Goal: Transaction & Acquisition: Purchase product/service

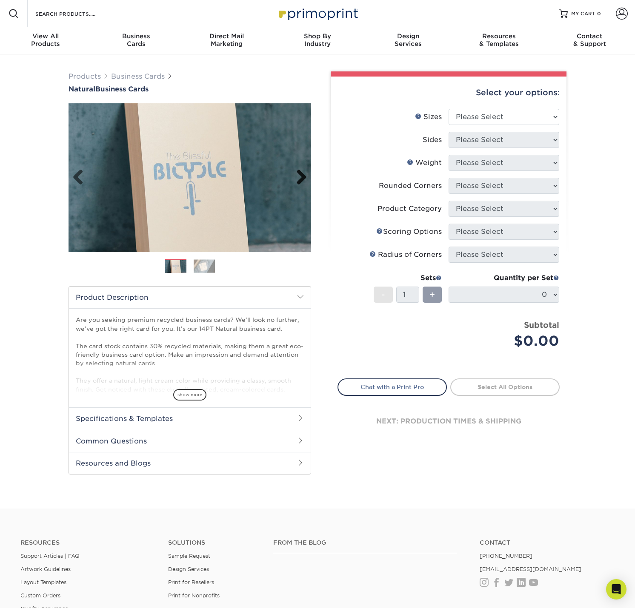
click at [302, 176] on link "Next" at bounding box center [298, 177] width 17 height 17
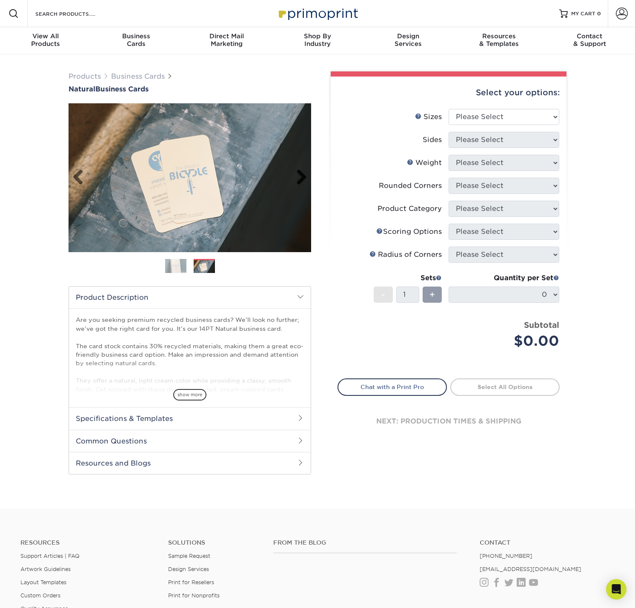
click at [299, 178] on link "Next" at bounding box center [298, 177] width 17 height 17
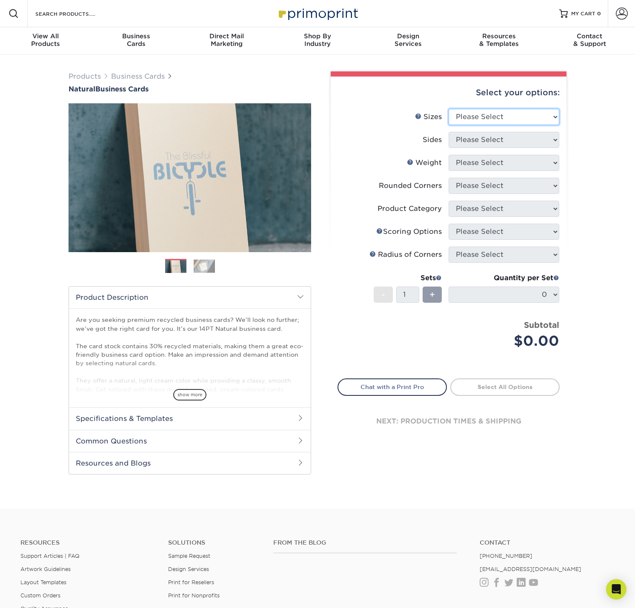
click at [481, 120] on select "Please Select 1.5" x 3.5" - Mini 1.75" x 3.5" - Mini 2" x 2" - Square 2" x 3" -…" at bounding box center [503, 117] width 111 height 16
select select "2.00x3.50"
click at [448, 109] on select "Please Select 1.5" x 3.5" - Mini 1.75" x 3.5" - Mini 2" x 2" - Square 2" x 3" -…" at bounding box center [503, 117] width 111 height 16
click at [476, 143] on select "Please Select Print Both Sides Print Front Only" at bounding box center [503, 140] width 111 height 16
select select "13abbda7-1d64-4f25-8bb2-c179b224825d"
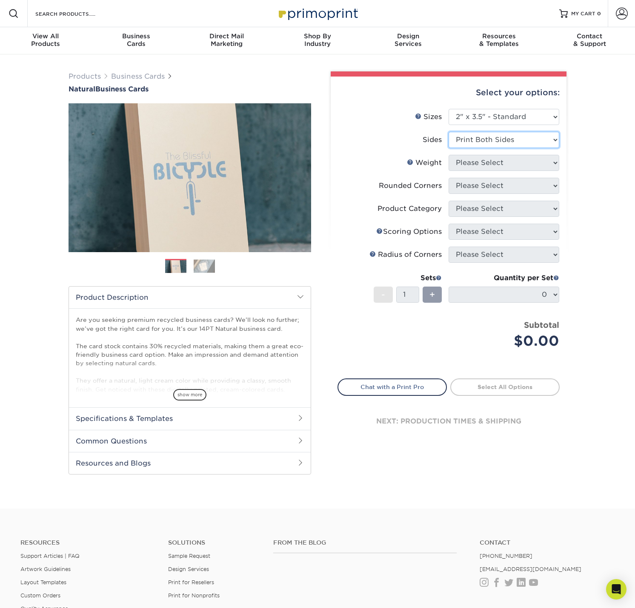
click at [448, 132] on select "Please Select Print Both Sides Print Front Only" at bounding box center [503, 140] width 111 height 16
click at [466, 164] on select "Please Select 14PTNT" at bounding box center [503, 163] width 111 height 16
select select "14PTNT"
click at [448, 155] on select "Please Select 14PTNT" at bounding box center [503, 163] width 111 height 16
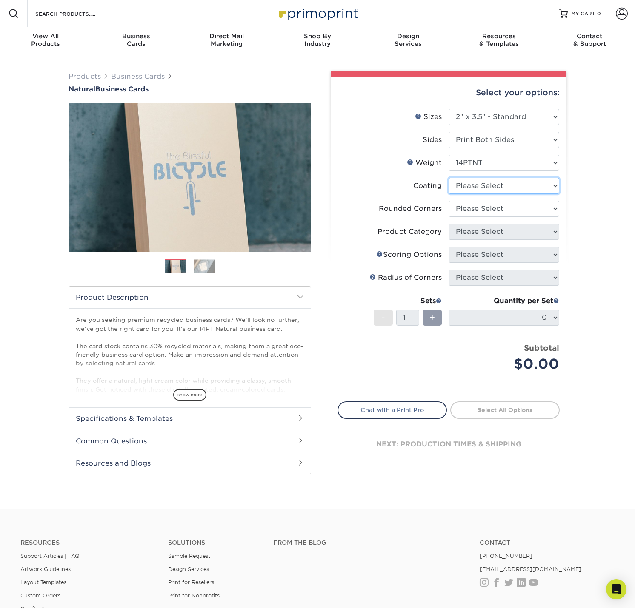
click at [493, 185] on select at bounding box center [503, 186] width 111 height 16
select select "3e7618de-abca-4bda-9f97-8b9129e913d8"
click at [448, 178] on select at bounding box center [503, 186] width 111 height 16
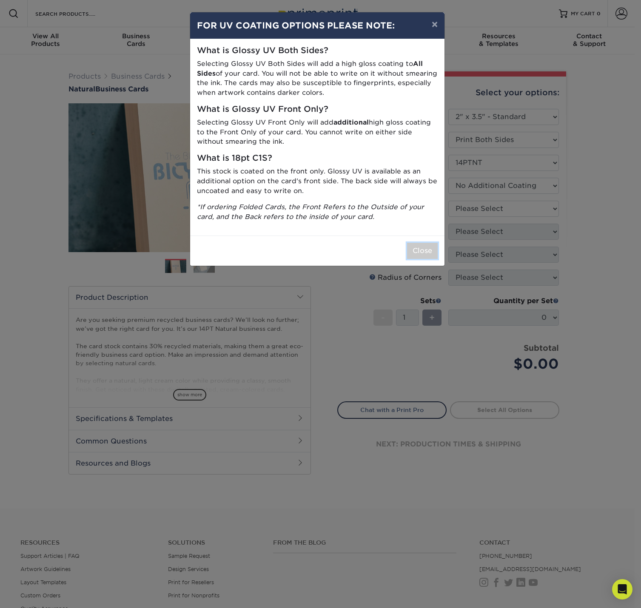
click at [422, 250] on button "Close" at bounding box center [422, 251] width 31 height 16
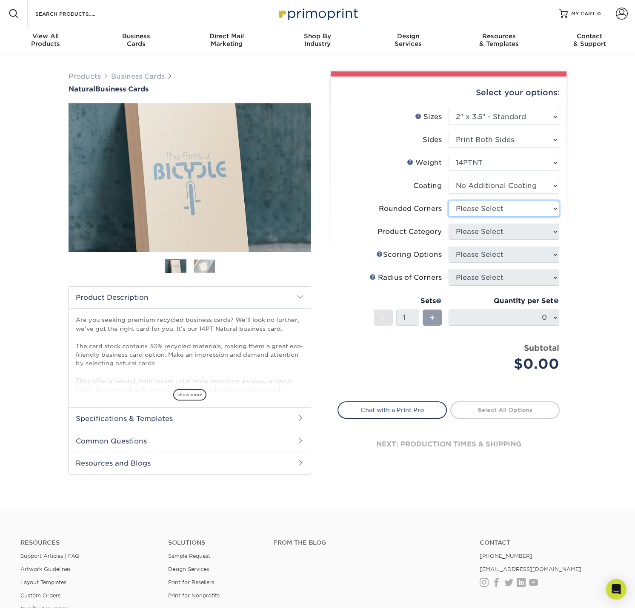
click at [522, 212] on select "Please Select Yes - Round 2 Corners Yes - Round 4 Corners No" at bounding box center [503, 209] width 111 height 16
select select "0"
click at [448, 201] on select "Please Select Yes - Round 2 Corners Yes - Round 4 Corners No" at bounding box center [503, 209] width 111 height 16
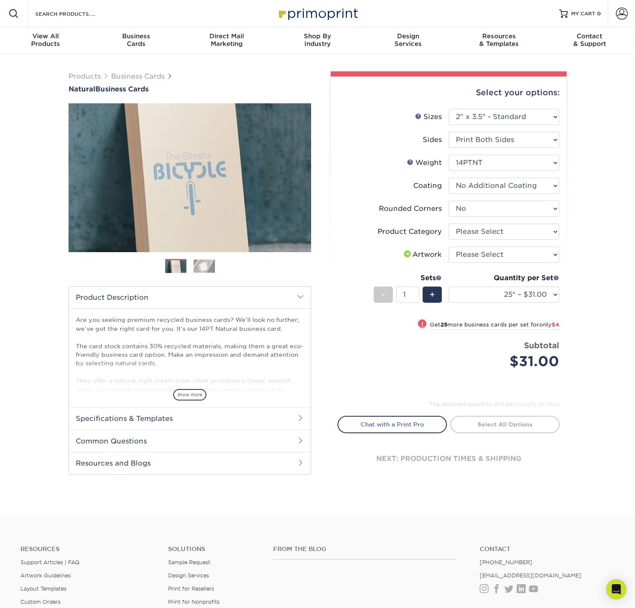
click at [600, 204] on div "Products Business Cards Natural Business Cards Previous Next 25 $" at bounding box center [317, 284] width 635 height 461
click at [510, 231] on select "Please Select Business Cards" at bounding box center [503, 232] width 111 height 16
select select "3b5148f1-0588-4f88-a218-97bcfdce65c1"
click at [448, 224] on select "Please Select Business Cards" at bounding box center [503, 232] width 111 height 16
click at [599, 210] on div "Products Business Cards Natural Business Cards Previous Next 25 $" at bounding box center [317, 284] width 635 height 461
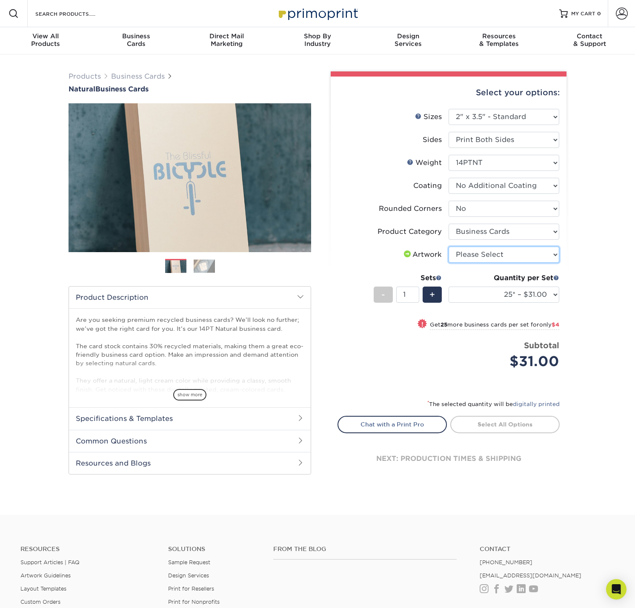
click at [550, 254] on select "Please Select I will upload files I need a design - $100" at bounding box center [503, 255] width 111 height 16
select select "upload"
click at [448, 247] on select "Please Select I will upload files I need a design - $100" at bounding box center [503, 255] width 111 height 16
click at [607, 283] on div "Products Business Cards Natural Business Cards Previous Next 25 $" at bounding box center [317, 284] width 635 height 461
click at [204, 269] on img at bounding box center [204, 265] width 21 height 13
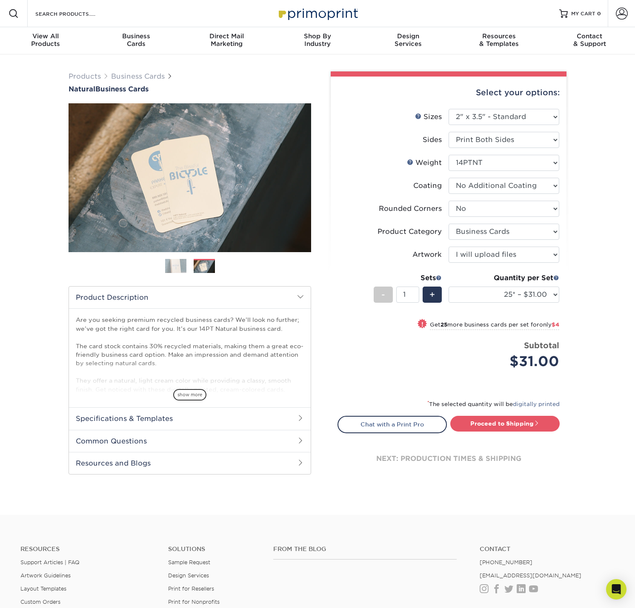
drag, startPoint x: 32, startPoint y: 125, endPoint x: 30, endPoint y: 87, distance: 38.3
click at [34, 125] on div "Products Business Cards Natural Business Cards Previous Next 25 $" at bounding box center [317, 284] width 635 height 461
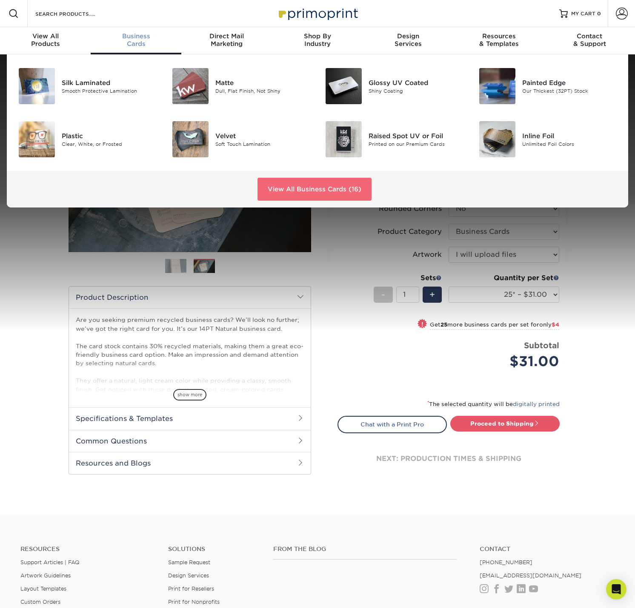
click at [297, 188] on link "View All Business Cards (16)" at bounding box center [314, 189] width 114 height 23
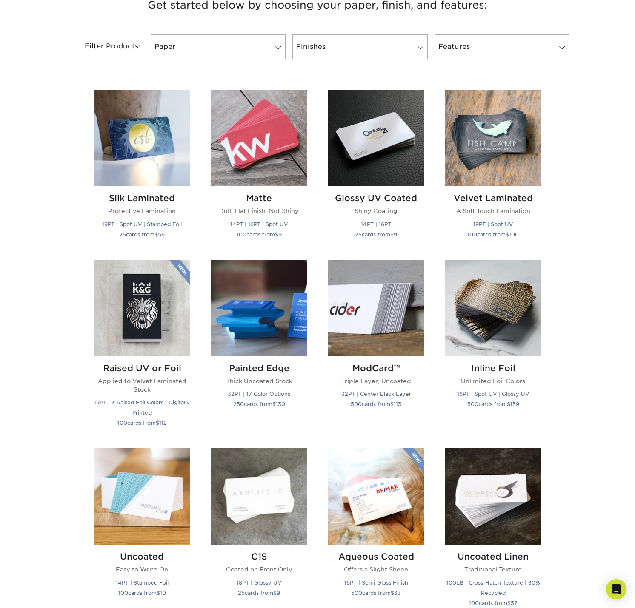
scroll to position [681, 0]
